Goal: Ask a question

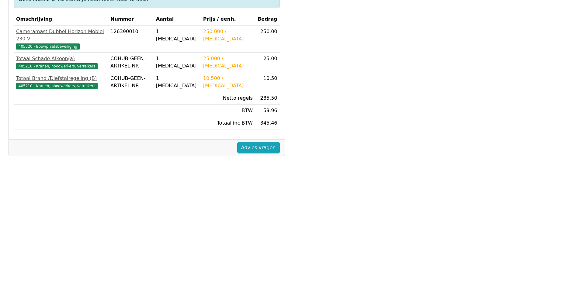
scroll to position [47, 0]
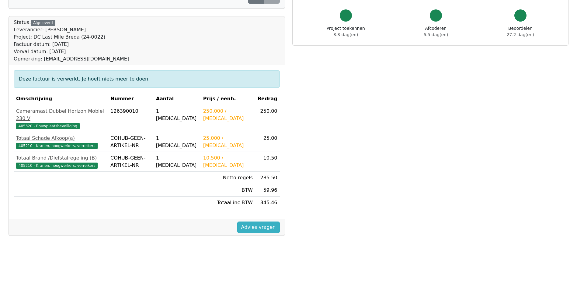
click at [265, 222] on link "Advies vragen" at bounding box center [258, 228] width 43 height 12
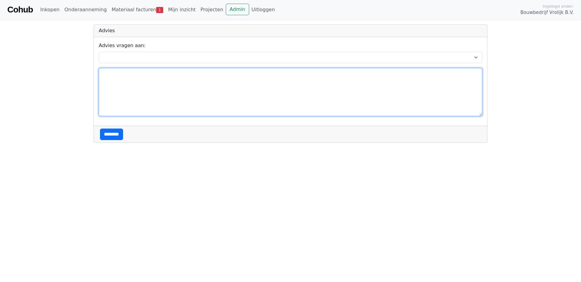
click at [106, 75] on textarea at bounding box center [291, 92] width 384 height 48
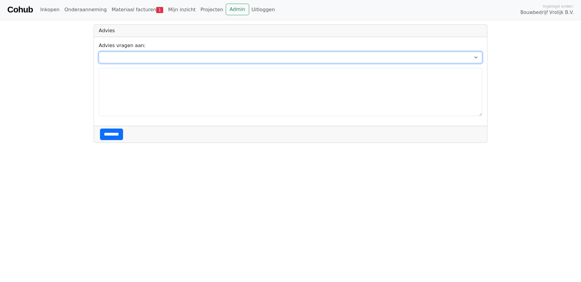
click at [104, 55] on select "**********" at bounding box center [291, 58] width 384 height 12
